Goal: Transaction & Acquisition: Obtain resource

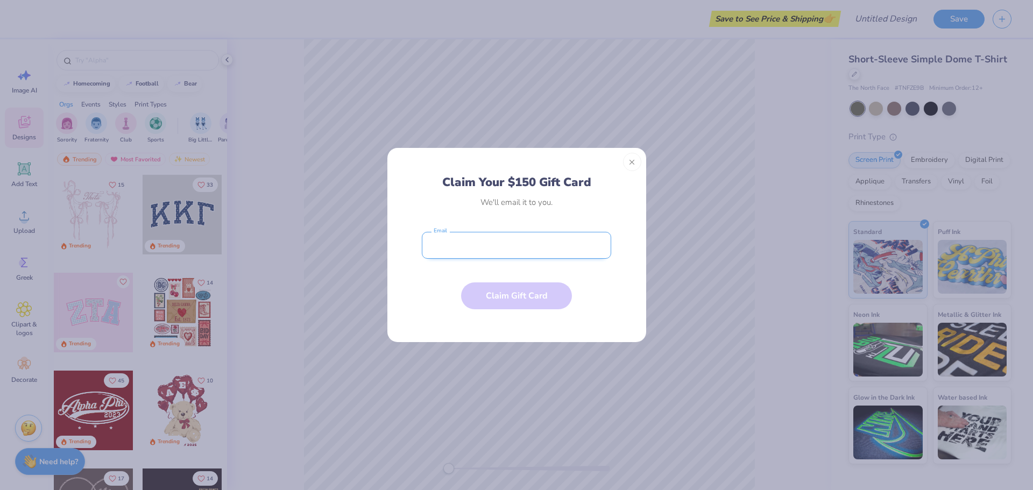
click at [474, 249] on input "email" at bounding box center [516, 245] width 189 height 27
type input "[EMAIL_ADDRESS][DOMAIN_NAME]"
click at [519, 294] on button "Claim Gift Card" at bounding box center [516, 293] width 111 height 27
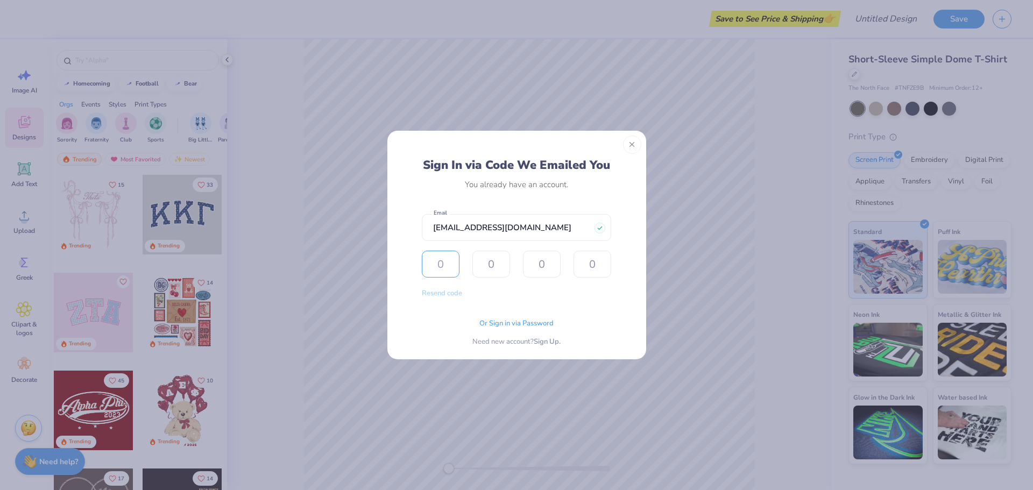
type input "8"
type input "5"
type input "1"
type input "3"
